Goal: Find specific page/section: Find specific page/section

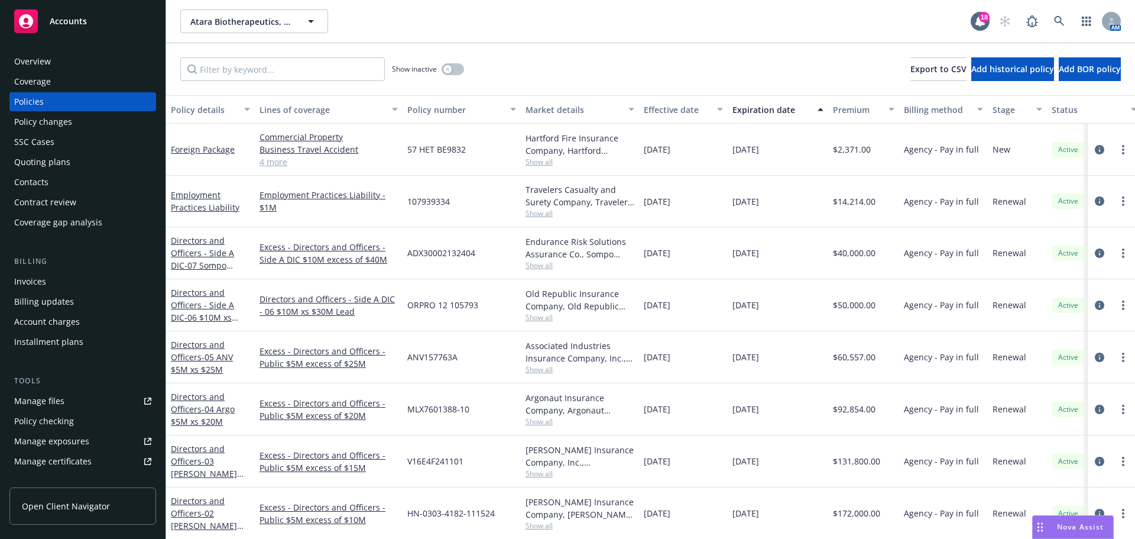
scroll to position [59, 0]
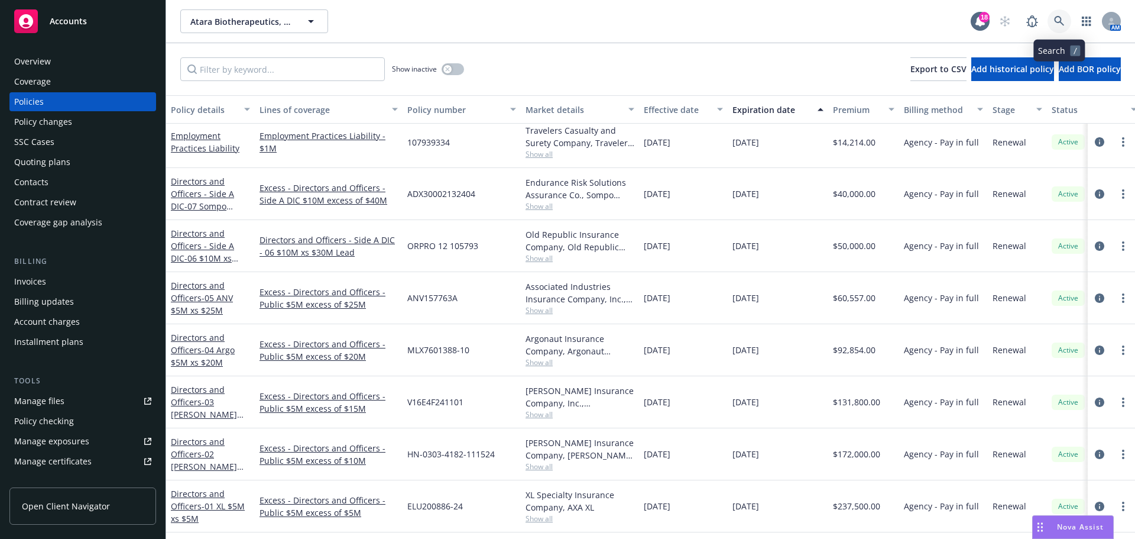
click at [1056, 21] on icon at bounding box center [1059, 21] width 10 height 10
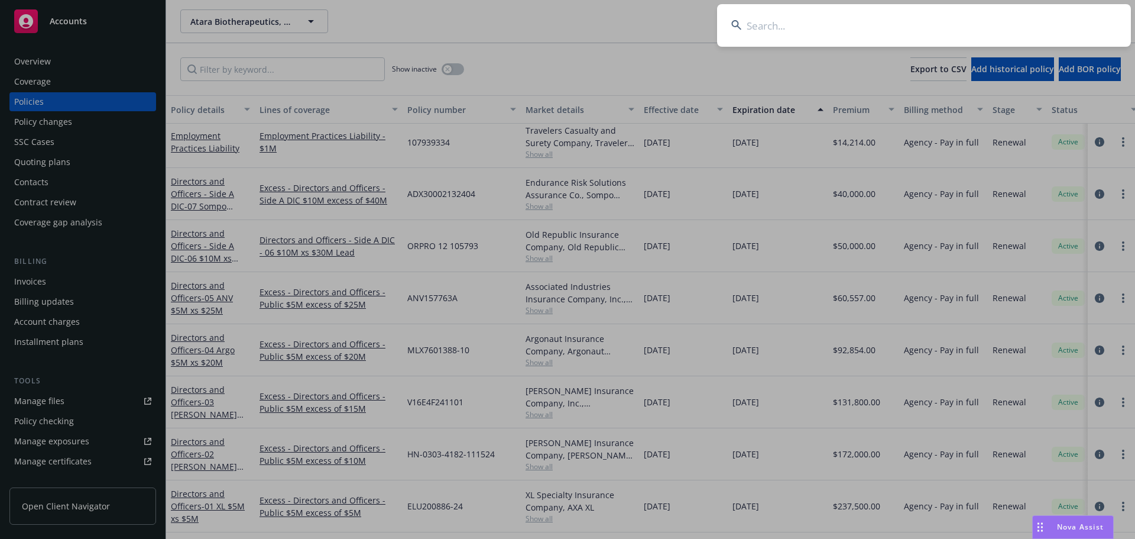
click at [978, 26] on input at bounding box center [924, 25] width 414 height 43
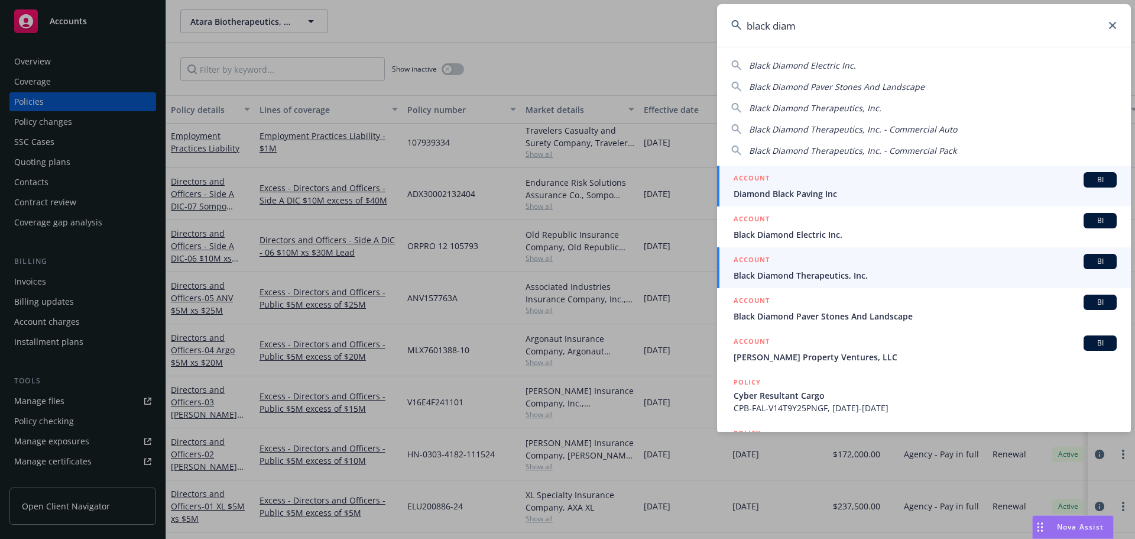
type input "black diam"
click at [865, 271] on span "Black Diamond Therapeutics, Inc." at bounding box center [925, 275] width 383 height 12
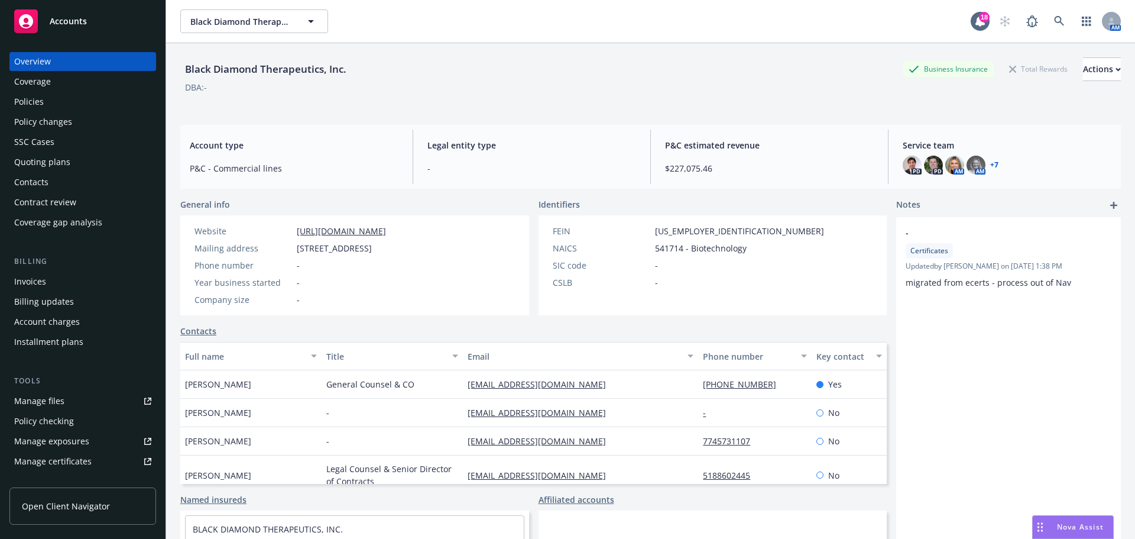
click at [40, 102] on div "Policies" at bounding box center [29, 101] width 30 height 19
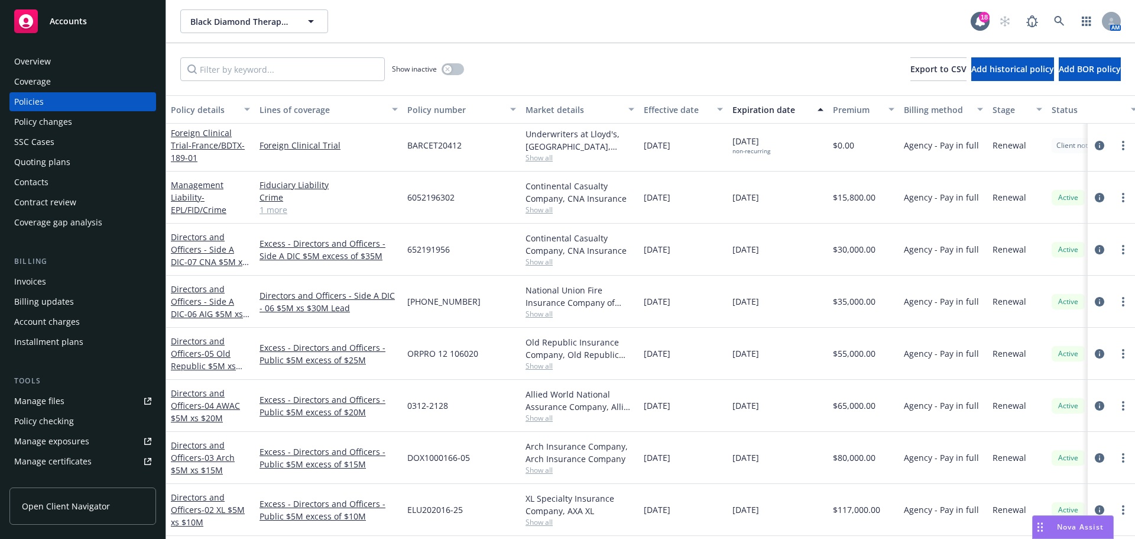
scroll to position [59, 0]
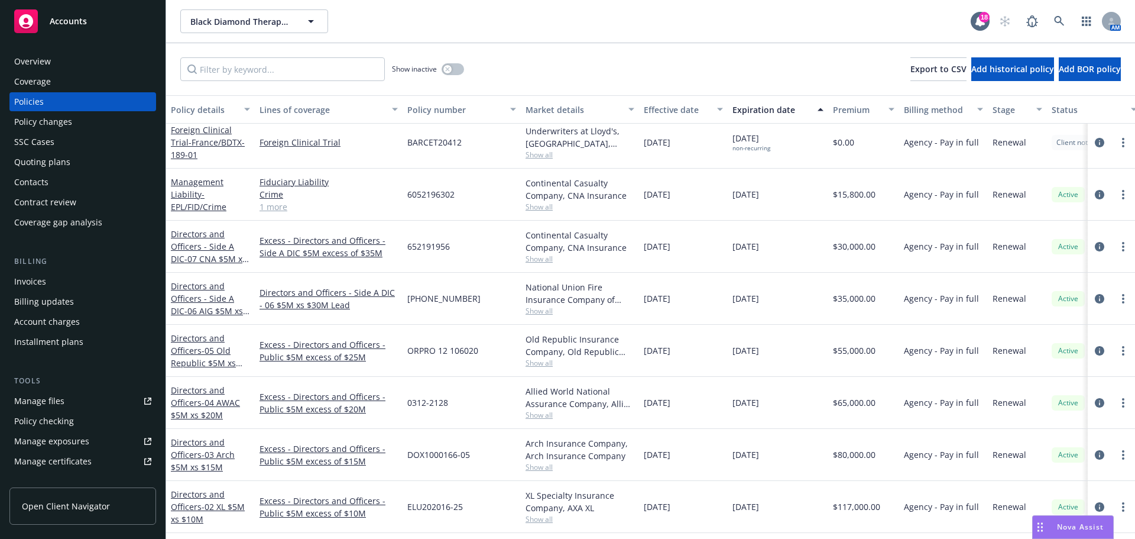
click at [280, 206] on link "1 more" at bounding box center [329, 206] width 138 height 12
